Goal: Task Accomplishment & Management: Manage account settings

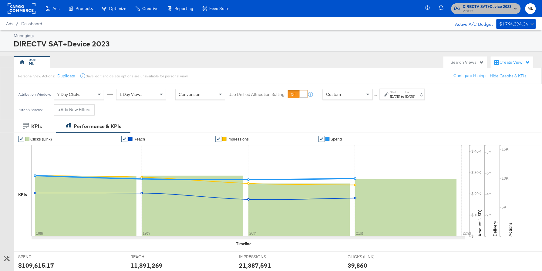
click at [477, 7] on span "DIRECTV SAT+Device 2023" at bounding box center [487, 7] width 49 height 6
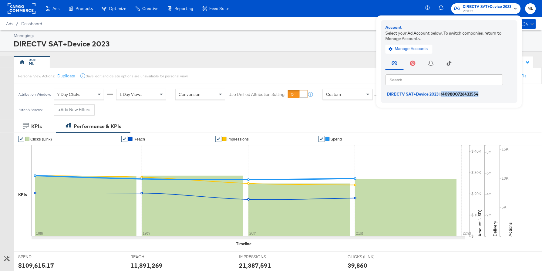
drag, startPoint x: 485, startPoint y: 94, endPoint x: 444, endPoint y: 95, distance: 41.6
click at [444, 95] on li "DIRECTV SAT+Device 2023 | 1409800726433554" at bounding box center [451, 94] width 130 height 9
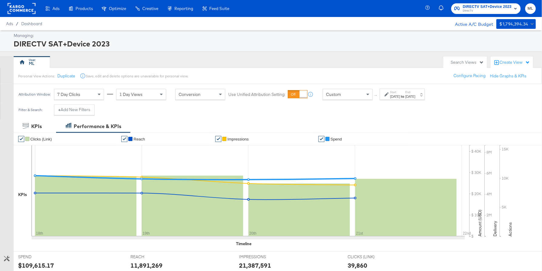
click at [468, 10] on span "DirecTV" at bounding box center [487, 10] width 49 height 5
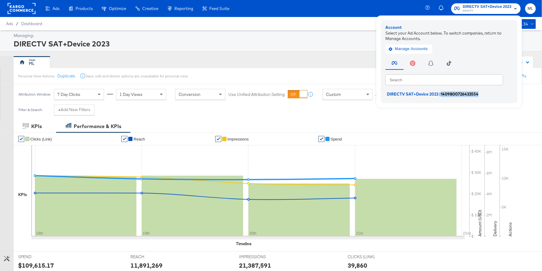
drag, startPoint x: 484, startPoint y: 93, endPoint x: 442, endPoint y: 95, distance: 41.3
click at [442, 95] on li "DIRECTV SAT+Device 2023 | 1409800726433554" at bounding box center [451, 94] width 130 height 9
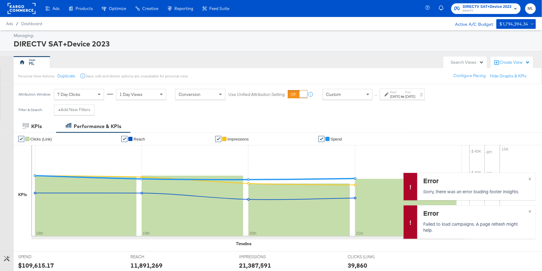
click at [493, 6] on span "DIRECTV SAT+Device 2023" at bounding box center [487, 7] width 49 height 6
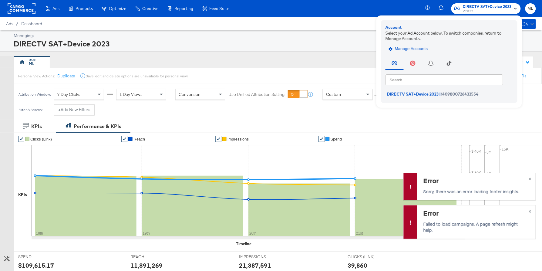
click at [401, 50] on span "Manage Accounts" at bounding box center [409, 49] width 38 height 7
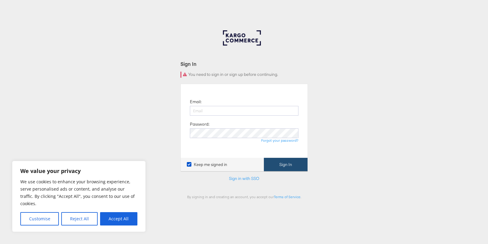
type input "Monica.Love@kargo.com"
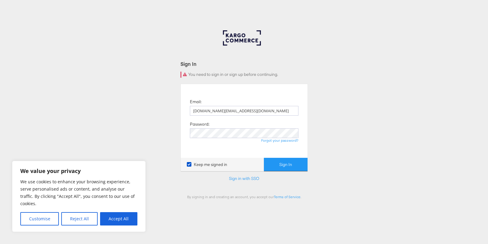
drag, startPoint x: 296, startPoint y: 163, endPoint x: 295, endPoint y: 157, distance: 5.4
click at [296, 163] on button "Sign In" at bounding box center [286, 165] width 44 height 14
